Goal: Check status: Check status

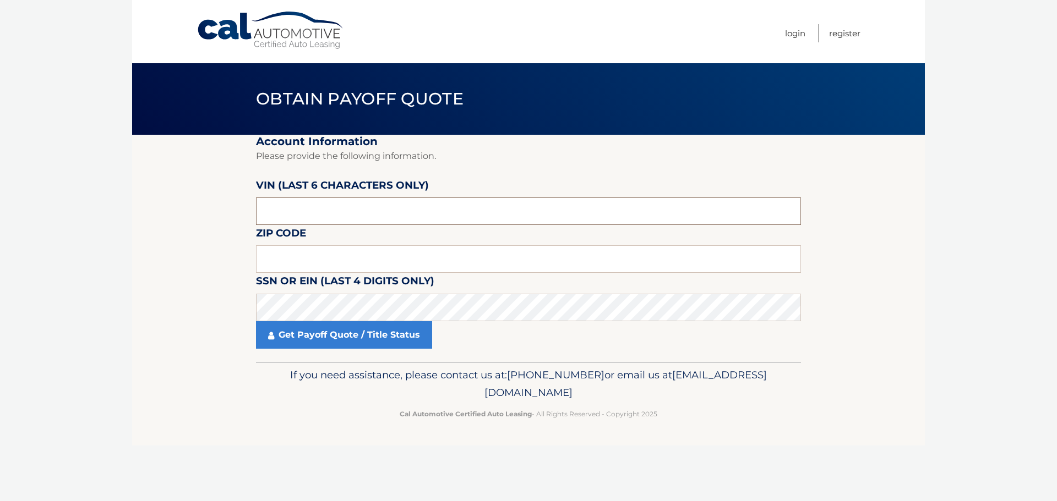
click at [405, 201] on input "text" at bounding box center [528, 212] width 545 height 28
type input "132055"
click at [373, 265] on input "text" at bounding box center [528, 259] width 545 height 28
type input "14456"
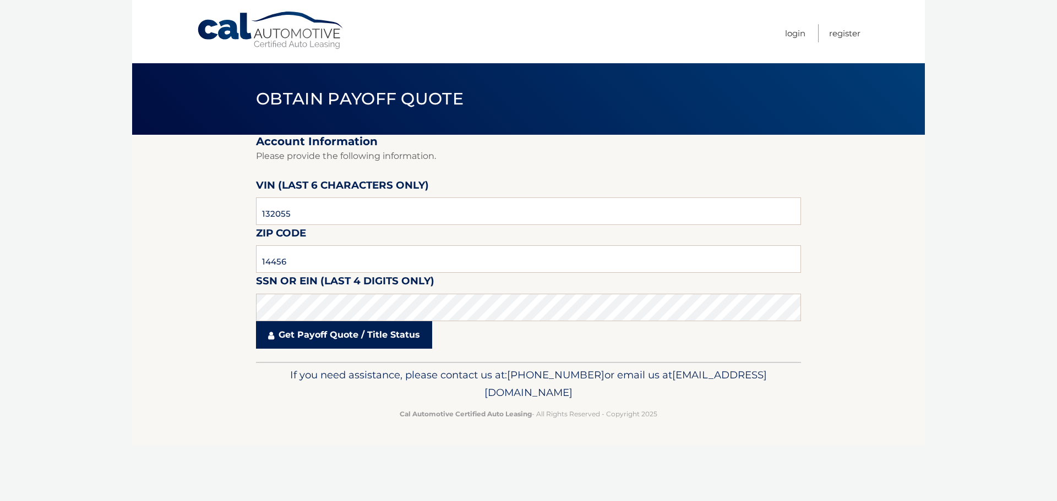
click at [342, 337] on link "Get Payoff Quote / Title Status" at bounding box center [344, 335] width 176 height 28
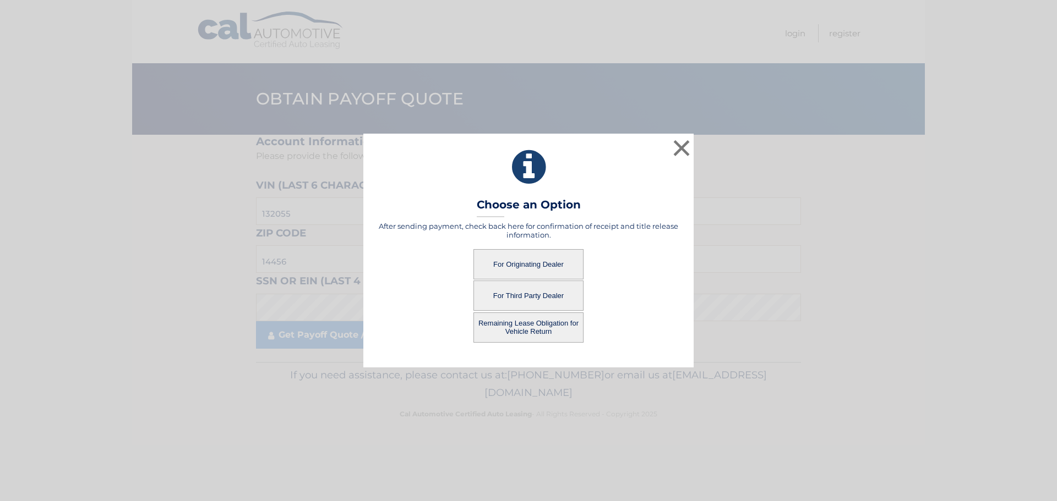
click at [517, 258] on button "For Originating Dealer" at bounding box center [528, 264] width 110 height 30
click at [533, 264] on button "For Originating Dealer" at bounding box center [528, 264] width 110 height 30
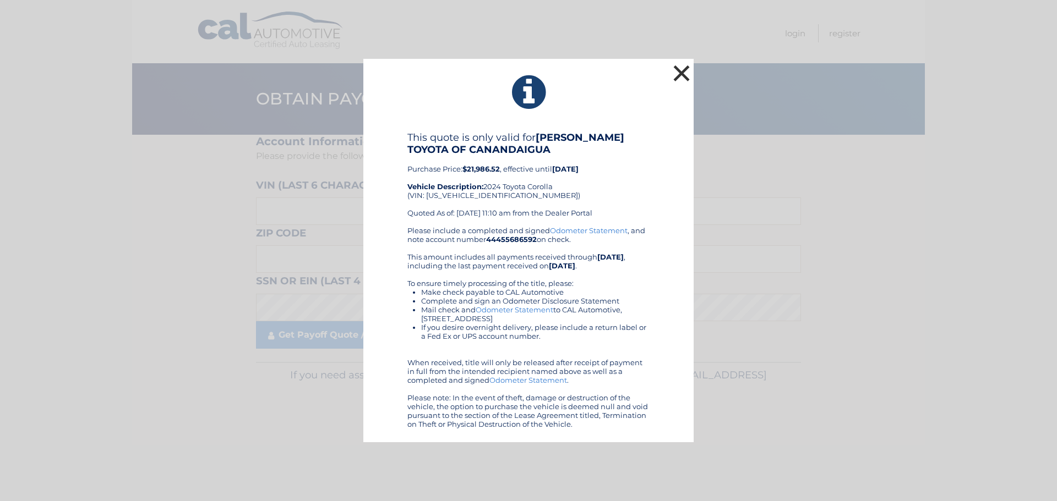
click at [681, 73] on button "×" at bounding box center [681, 73] width 22 height 22
